Goal: Information Seeking & Learning: Learn about a topic

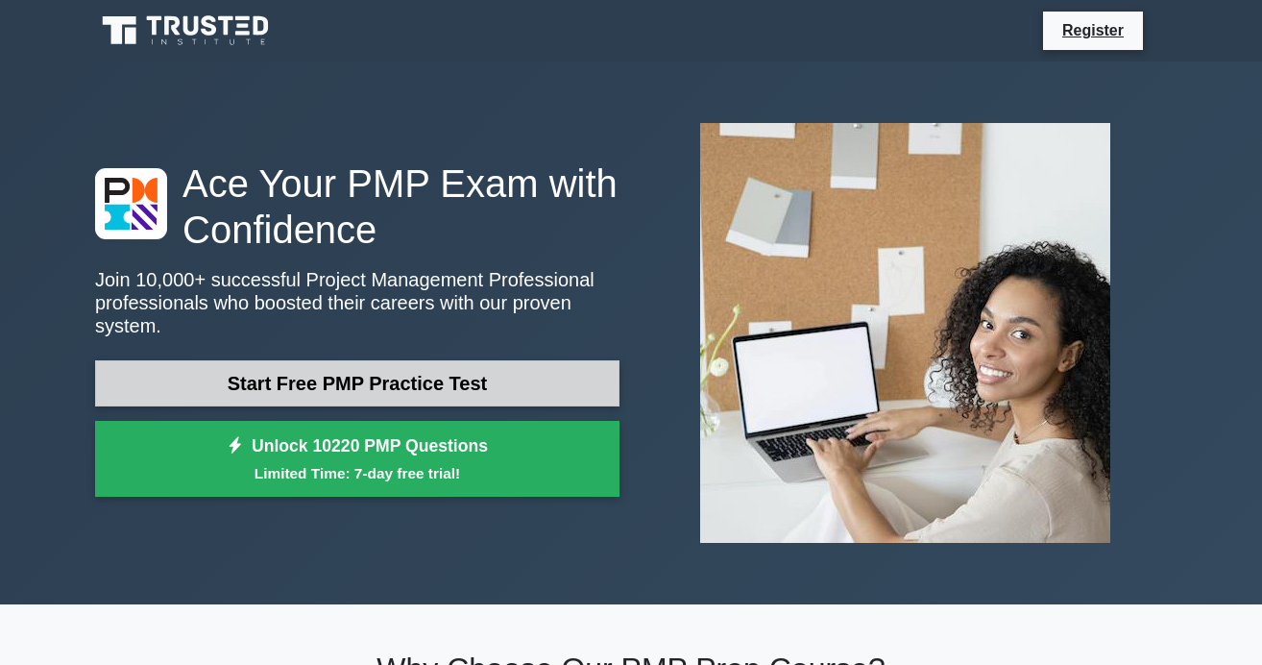
drag, startPoint x: 0, startPoint y: 0, endPoint x: 354, endPoint y: 370, distance: 512.2
click at [354, 370] on link "Start Free PMP Practice Test" at bounding box center [357, 383] width 524 height 46
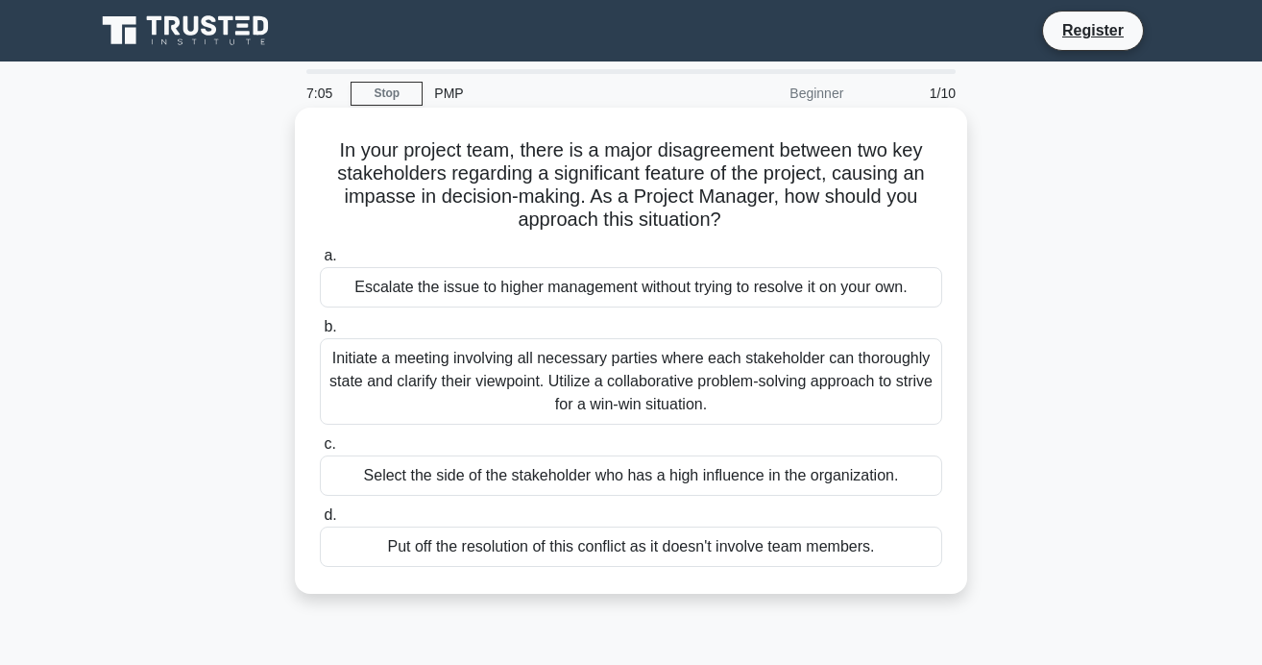
click at [616, 478] on div "Select the side of the stakeholder who has a high influence in the organization." at bounding box center [631, 475] width 622 height 40
click at [320, 450] on input "c. Select the side of the stakeholder who has a high influence in the organizat…" at bounding box center [320, 444] width 0 height 12
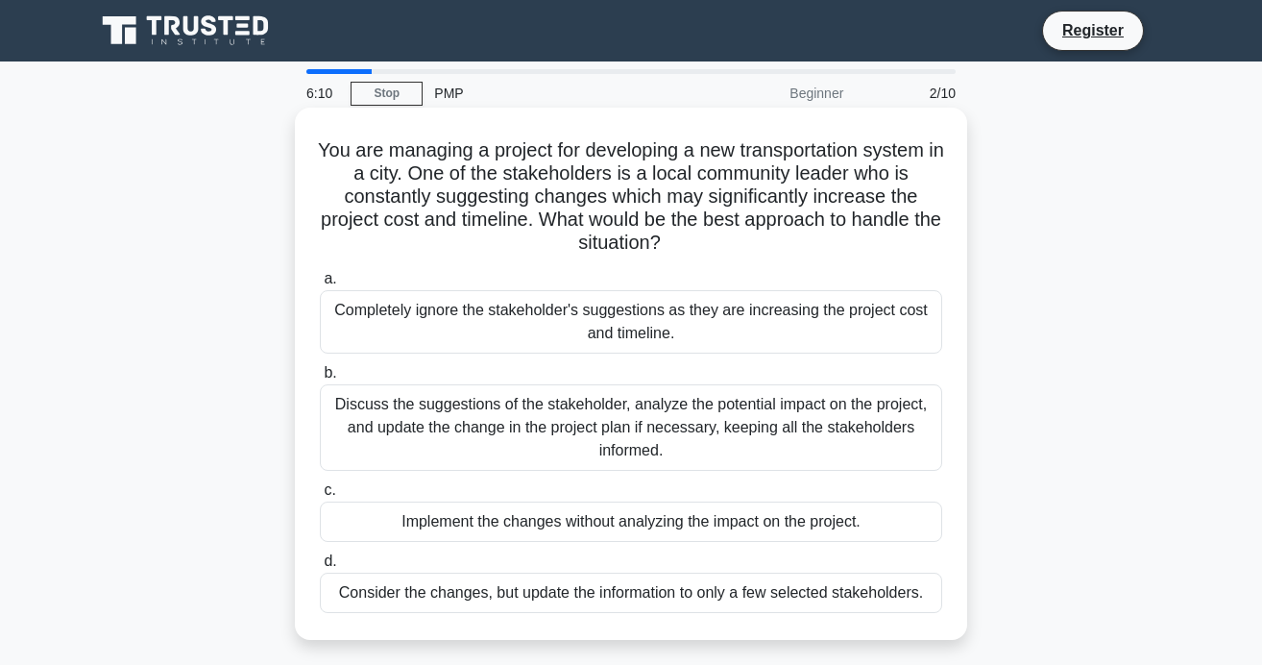
click at [431, 512] on div "Implement the changes without analyzing the impact on the project." at bounding box center [631, 521] width 622 height 40
click at [320, 497] on input "c. Implement the changes without analyzing the impact on the project." at bounding box center [320, 490] width 0 height 12
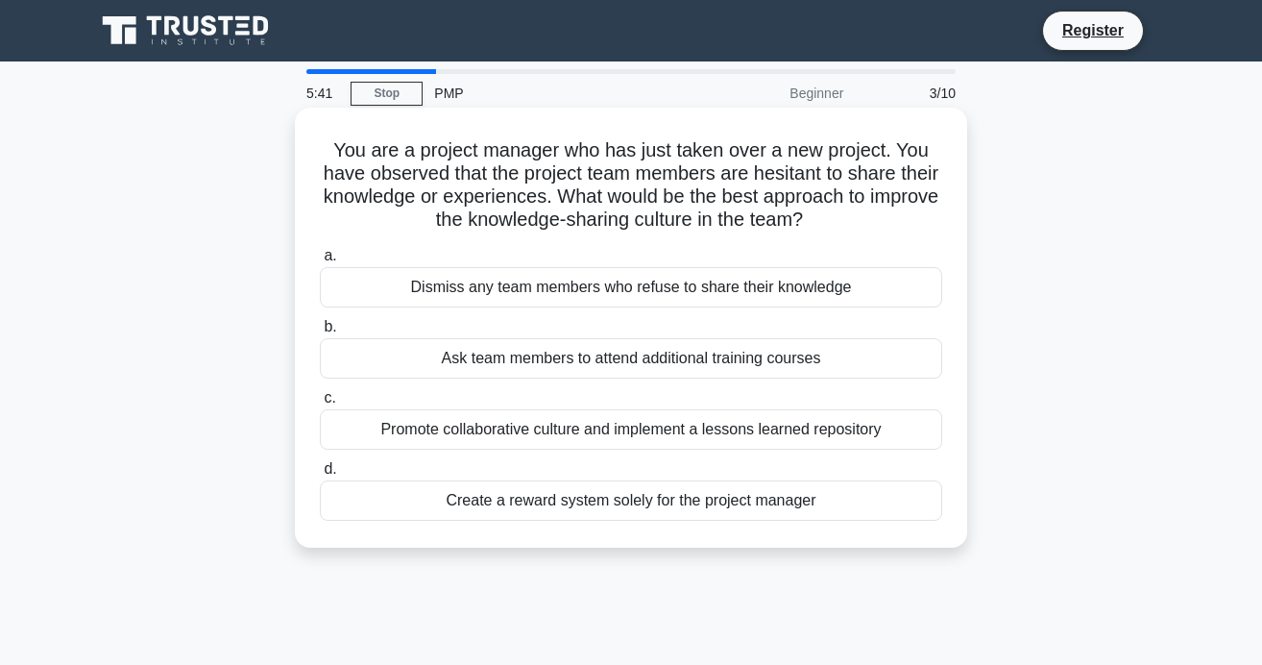
click at [728, 279] on div "Dismiss any team members who refuse to share their knowledge" at bounding box center [631, 287] width 622 height 40
click at [320, 262] on input "a. Dismiss any team members who refuse to share their knowledge" at bounding box center [320, 256] width 0 height 12
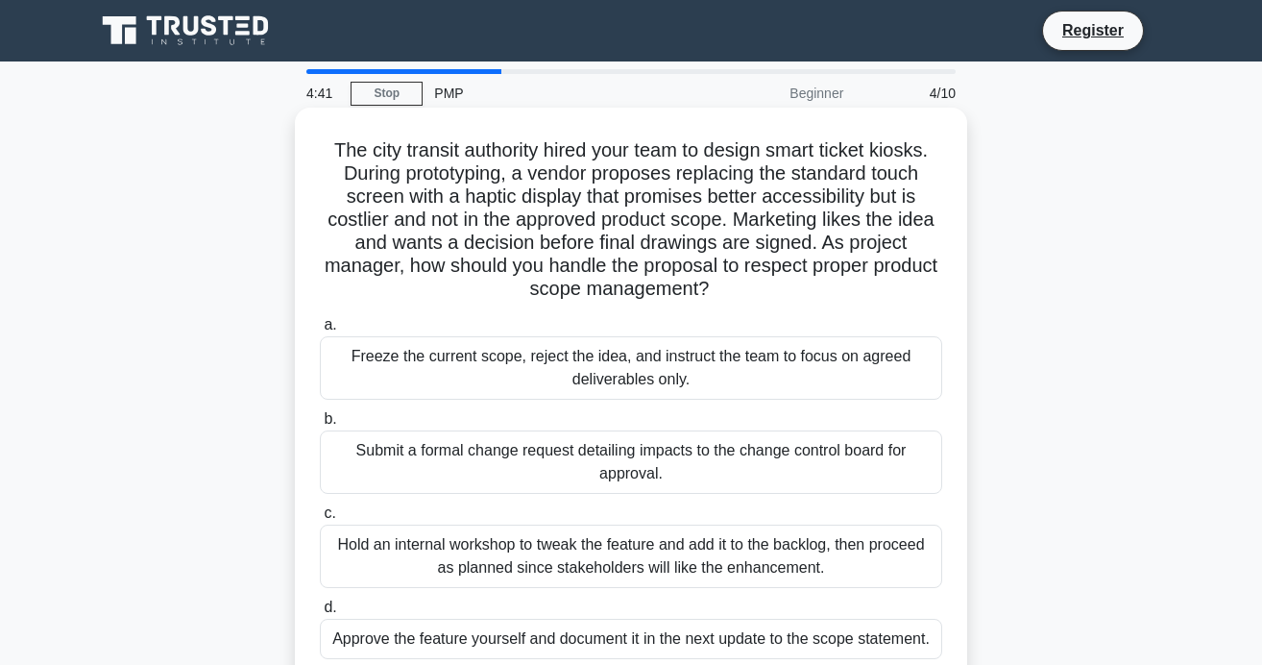
click at [518, 392] on div "Freeze the current scope, reject the idea, and instruct the team to focus on ag…" at bounding box center [631, 367] width 622 height 63
click at [320, 331] on input "a. Freeze the current scope, reject the idea, and instruct the team to focus on…" at bounding box center [320, 325] width 0 height 12
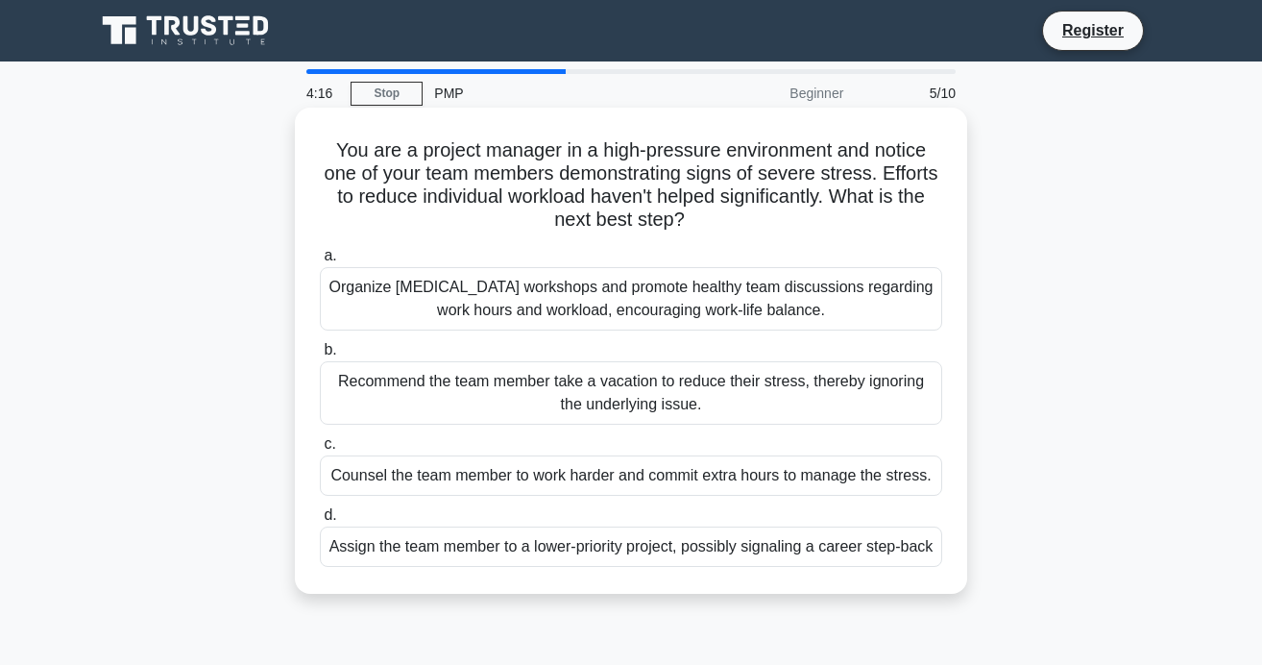
click at [523, 479] on div "Counsel the team member to work harder and commit extra hours to manage the str…" at bounding box center [631, 475] width 622 height 40
click at [320, 450] on input "c. Counsel the team member to work harder and commit extra hours to manage the …" at bounding box center [320, 444] width 0 height 12
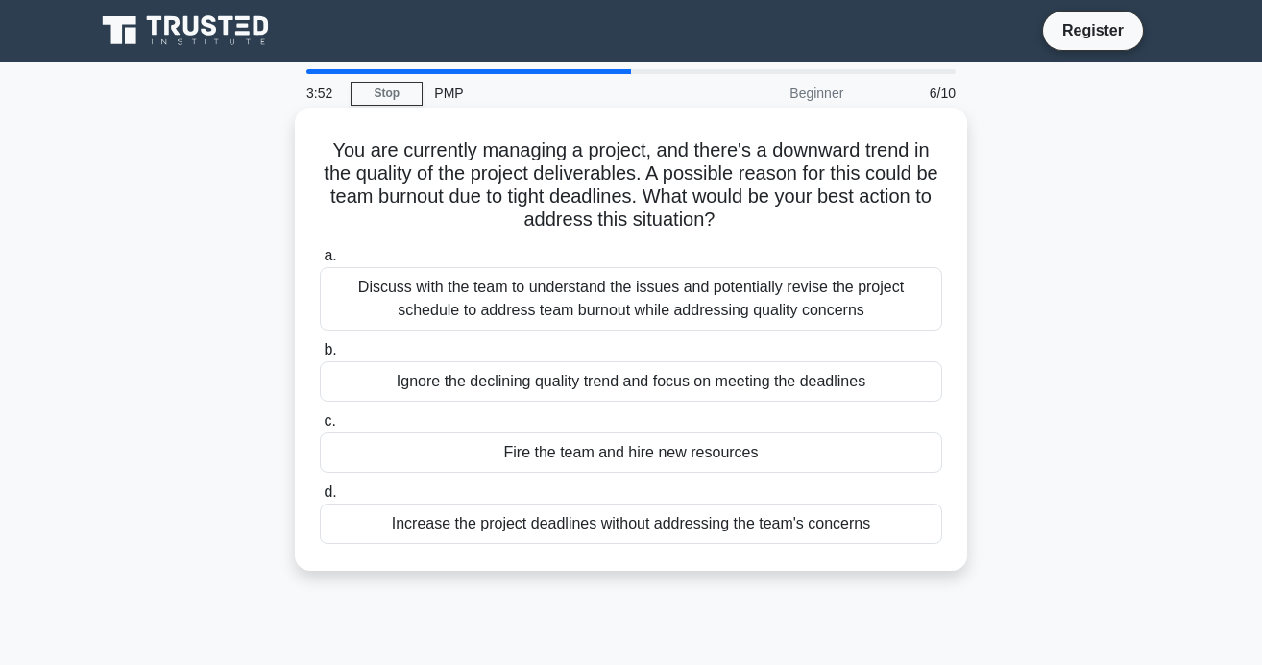
click at [612, 527] on div "Increase the project deadlines without addressing the team's concerns" at bounding box center [631, 523] width 622 height 40
click at [320, 499] on input "d. Increase the project deadlines without addressing the team's concerns" at bounding box center [320, 492] width 0 height 12
